Goal: Transaction & Acquisition: Purchase product/service

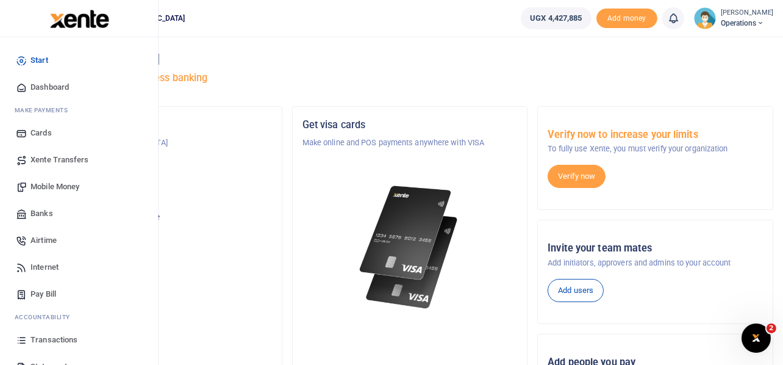
click at [58, 187] on span "Mobile Money" at bounding box center [54, 187] width 49 height 12
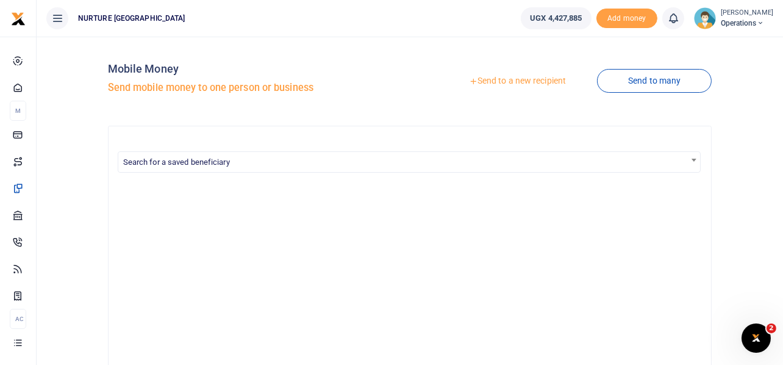
click at [556, 81] on link "Send to a new recipient" at bounding box center [517, 81] width 159 height 22
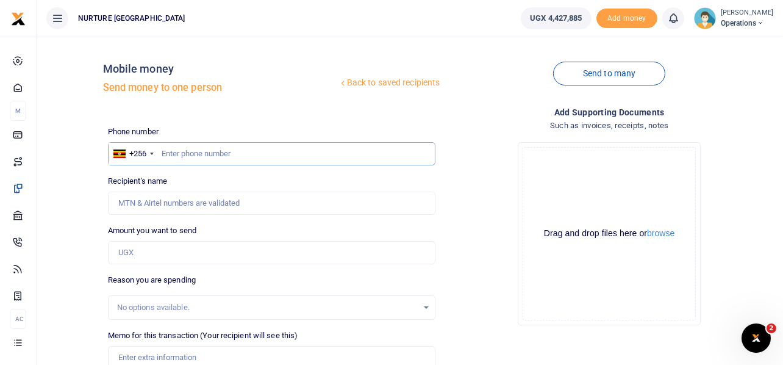
click at [215, 156] on input "text" at bounding box center [272, 153] width 328 height 23
click at [216, 151] on input "text" at bounding box center [272, 153] width 328 height 23
click at [232, 159] on input "text" at bounding box center [272, 153] width 328 height 23
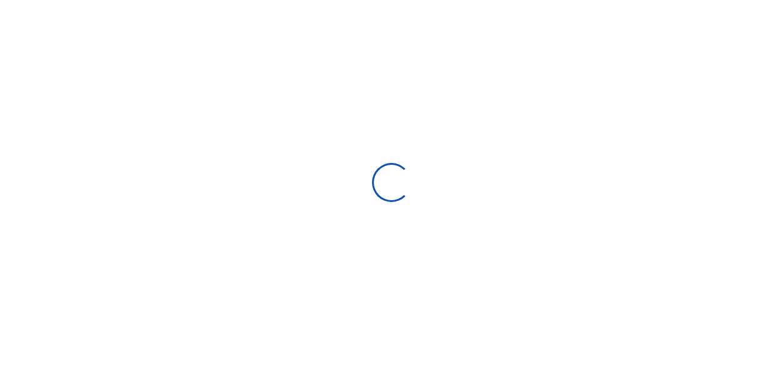
select select
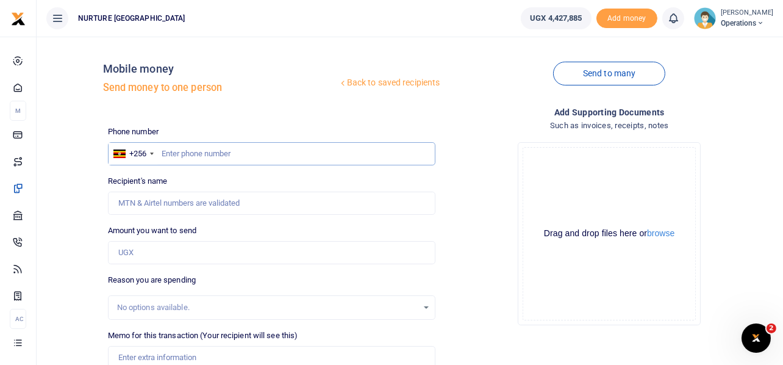
click at [201, 149] on input "text" at bounding box center [272, 153] width 328 height 23
click at [246, 152] on input "text" at bounding box center [272, 153] width 328 height 23
paste input "980,000"
click at [212, 151] on input "980,000" at bounding box center [272, 153] width 328 height 23
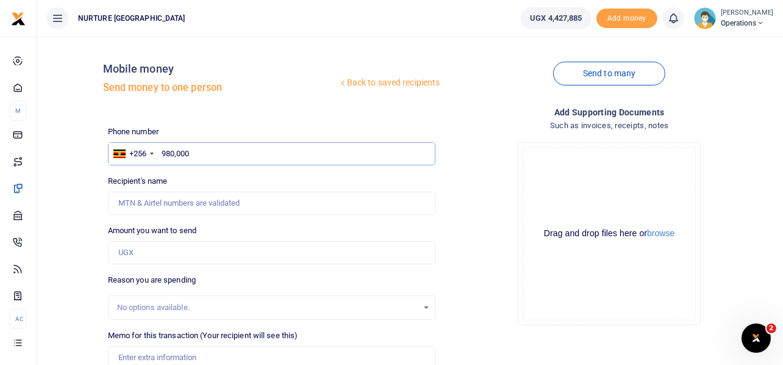
paste input "706 773 521"
type input "706 773 521"
click at [158, 249] on input "Amount you want to send" at bounding box center [272, 252] width 328 height 23
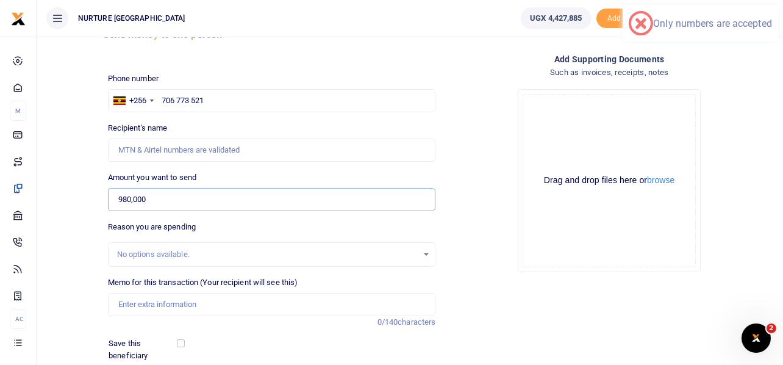
scroll to position [121, 0]
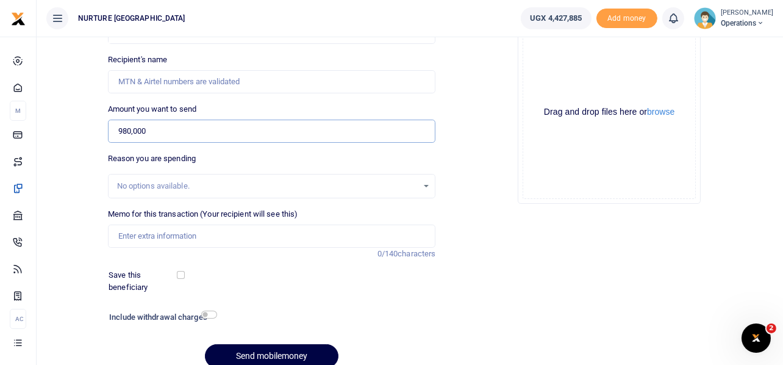
type input "980,000"
click at [170, 248] on div "Memo for this transaction (Your recipient will see this) Reason is required. 0/…" at bounding box center [272, 234] width 338 height 52
click at [179, 238] on input "Memo for this transaction (Your recipient will see this)" at bounding box center [272, 235] width 328 height 23
click at [145, 235] on input "Paymnet for vocational firewood for three months" at bounding box center [272, 235] width 328 height 23
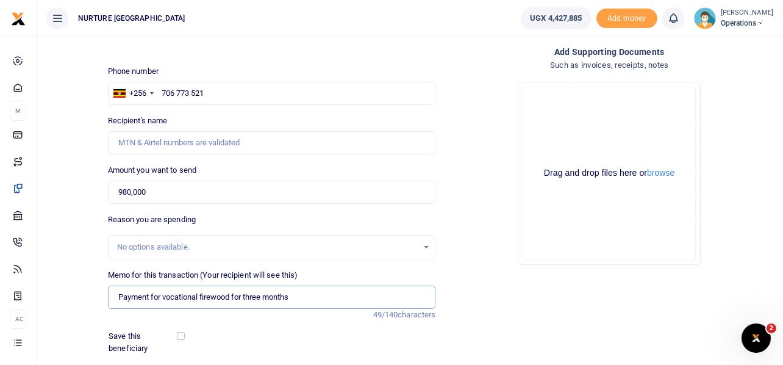
type input "Payment for vocational firewood for three months"
click at [193, 90] on input "706 773 521" at bounding box center [272, 93] width 328 height 23
click at [177, 93] on input "706 773521" at bounding box center [272, 93] width 328 height 23
type input "706773521"
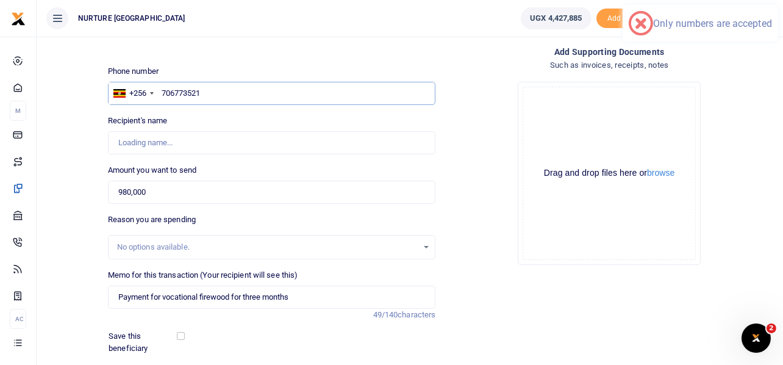
type input "Reackymooreland Mukalazi"
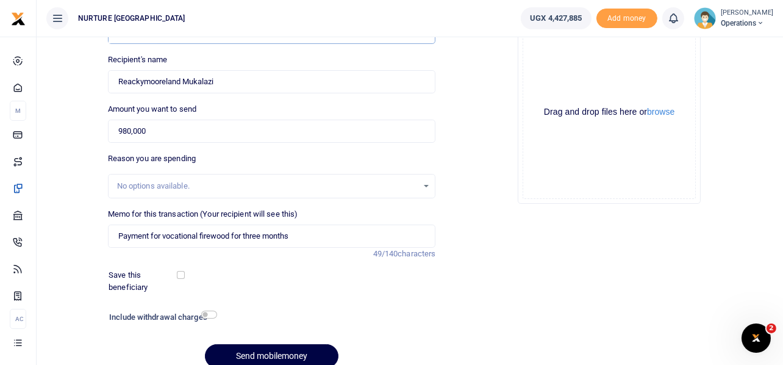
scroll to position [175, 0]
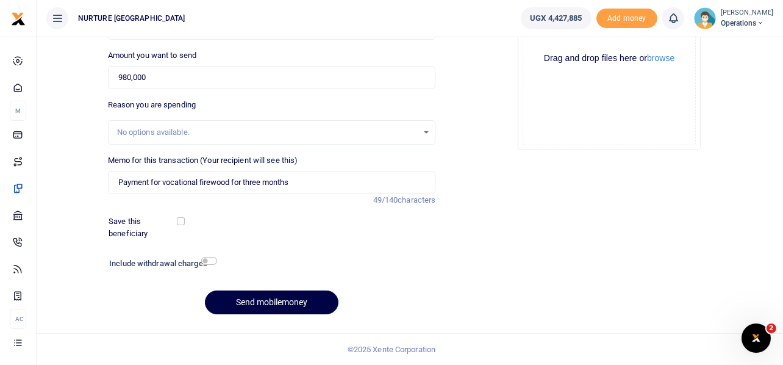
type input "706773521"
click at [212, 262] on input "checkbox" at bounding box center [209, 261] width 16 height 8
checkbox input "true"
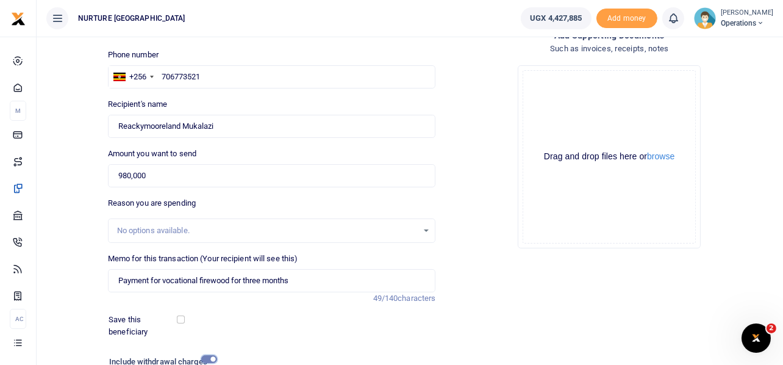
scroll to position [209, 0]
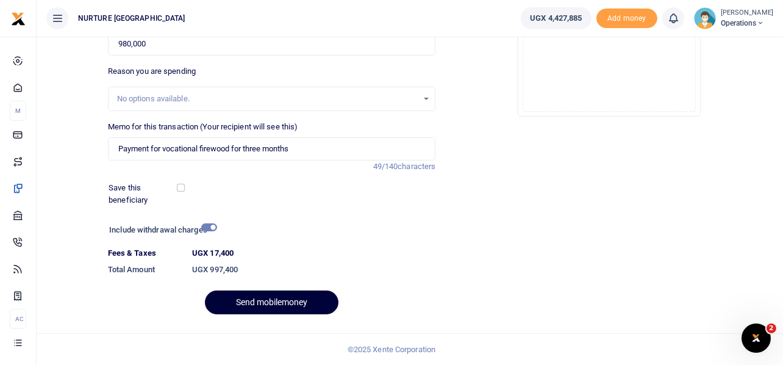
click at [297, 300] on button "Send mobilemoney" at bounding box center [272, 302] width 134 height 24
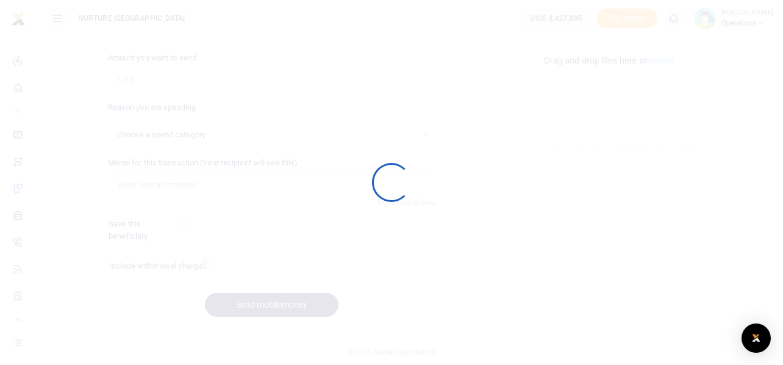
scroll to position [175, 0]
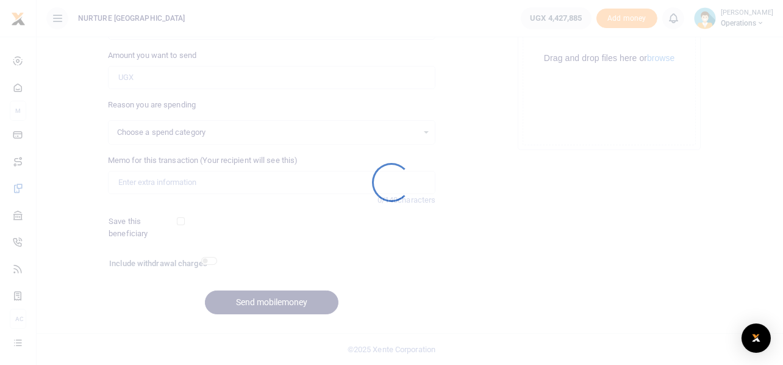
select select
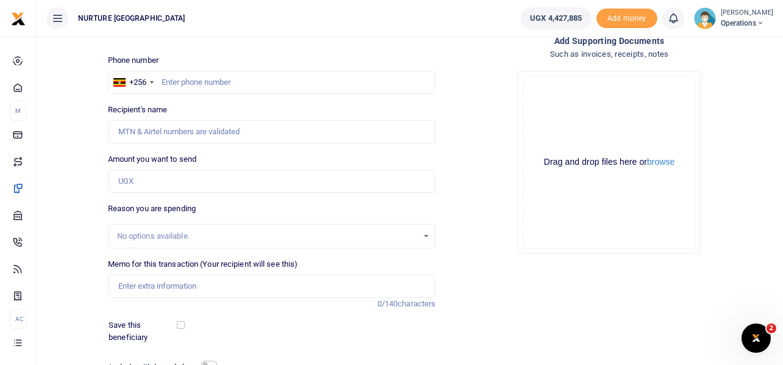
scroll to position [0, 0]
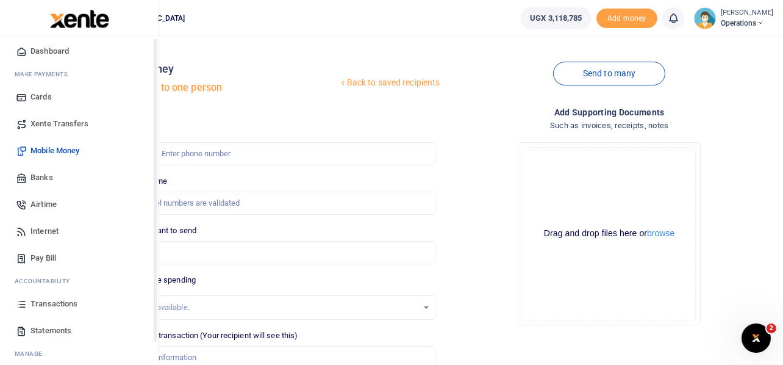
scroll to position [70, 0]
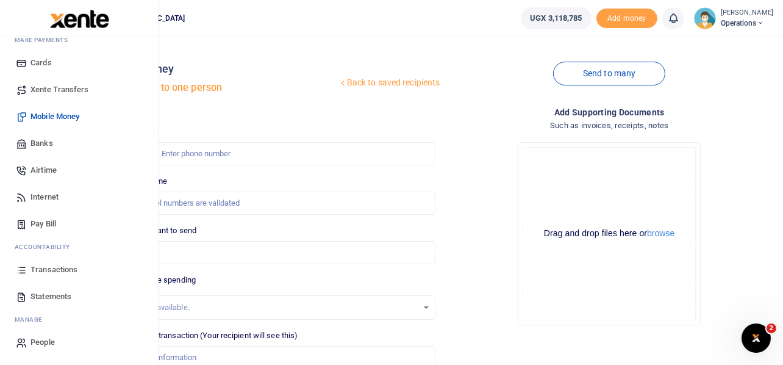
click at [58, 269] on span "Transactions" at bounding box center [53, 270] width 47 height 12
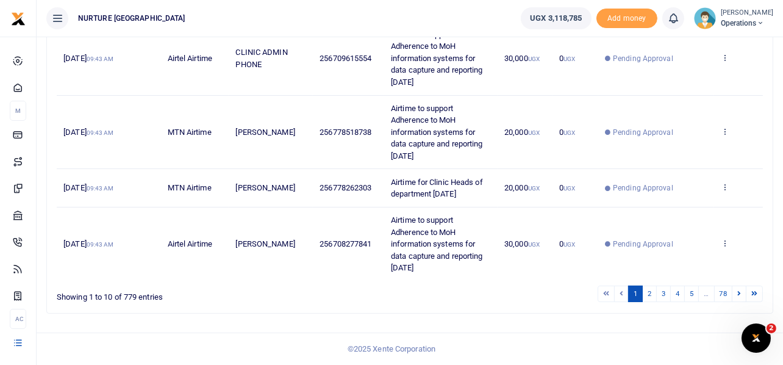
scroll to position [504, 0]
